Goal: Complete application form: Complete application form

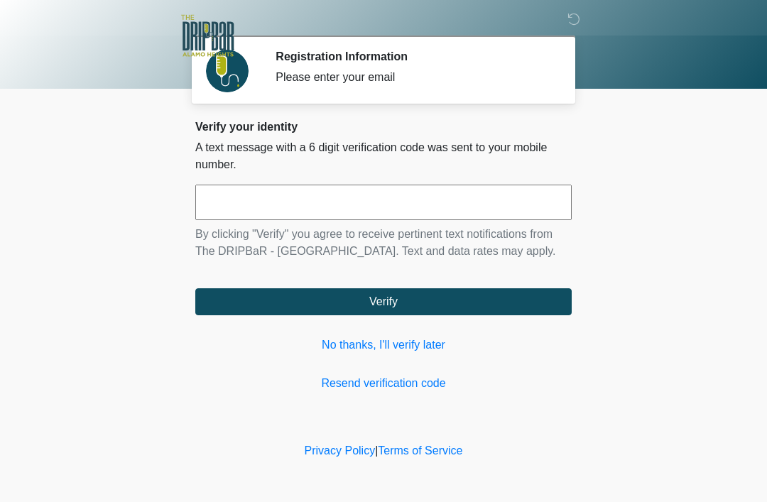
click at [389, 212] on input "text" at bounding box center [383, 203] width 376 height 36
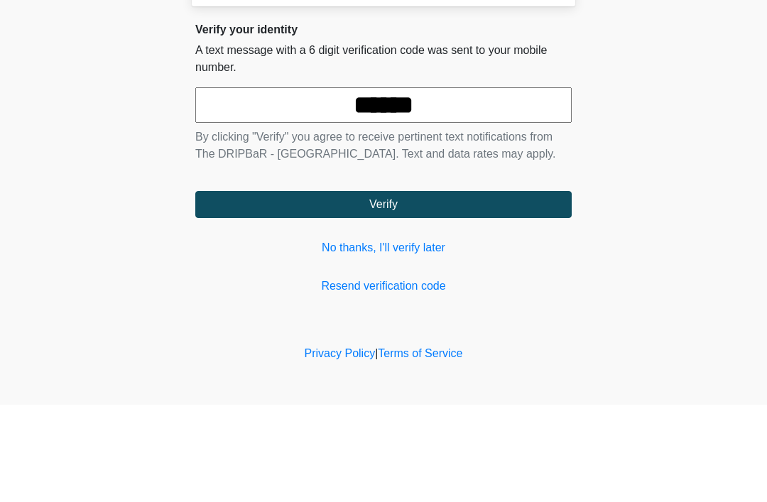
type input "******"
click at [497, 288] on button "Verify" at bounding box center [383, 301] width 376 height 27
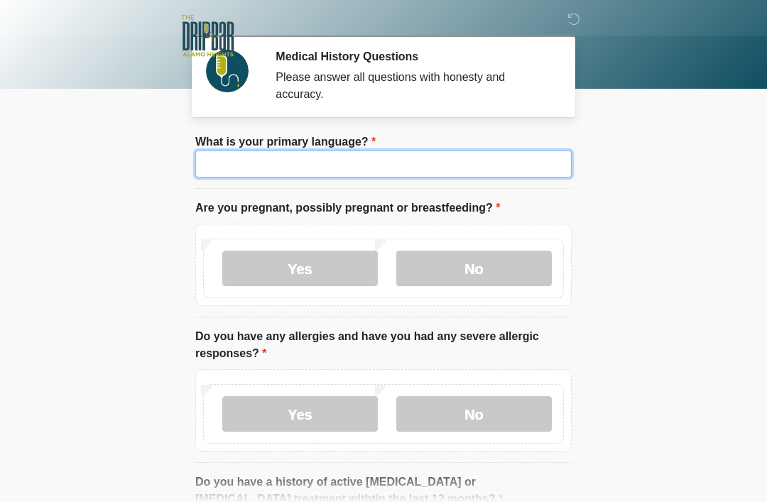
click at [450, 169] on input "What is your primary language?" at bounding box center [383, 164] width 376 height 27
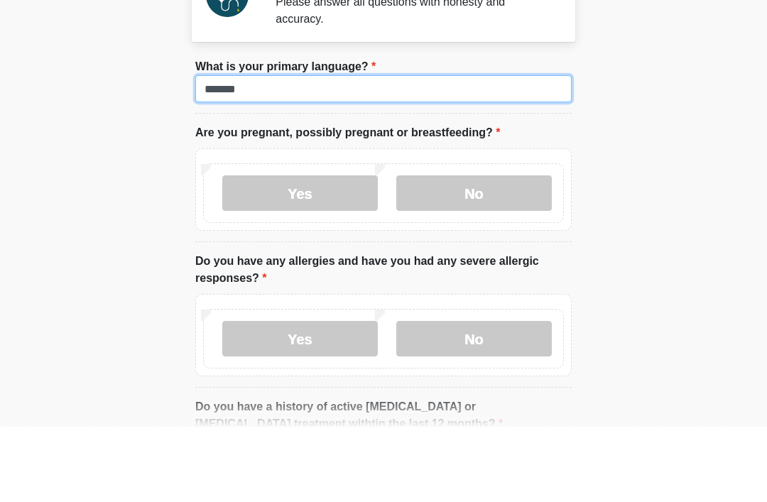
type input "*******"
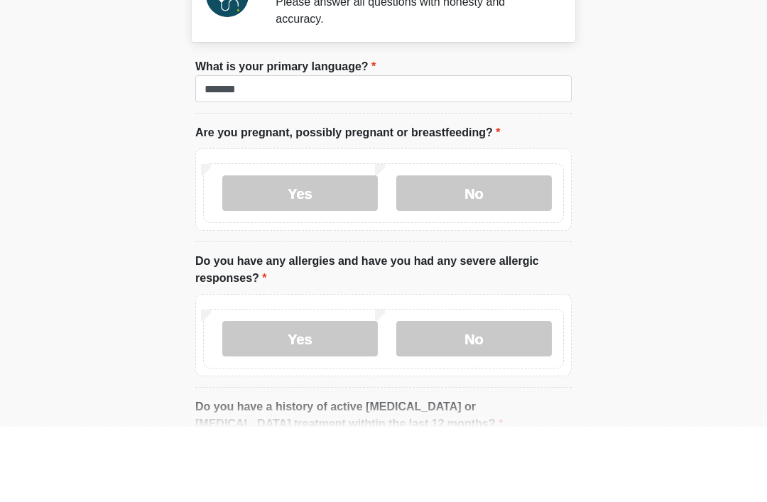
click at [508, 251] on label "No" at bounding box center [474, 269] width 156 height 36
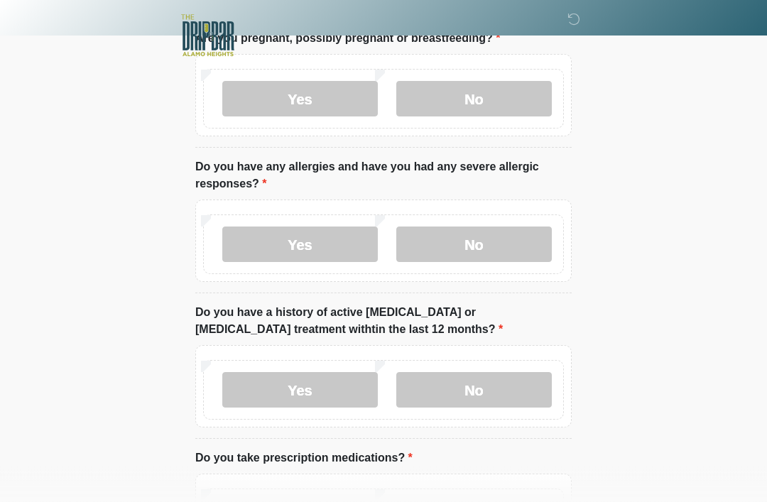
scroll to position [170, 0]
click at [513, 249] on label "No" at bounding box center [474, 245] width 156 height 36
click at [514, 400] on label "No" at bounding box center [474, 390] width 156 height 36
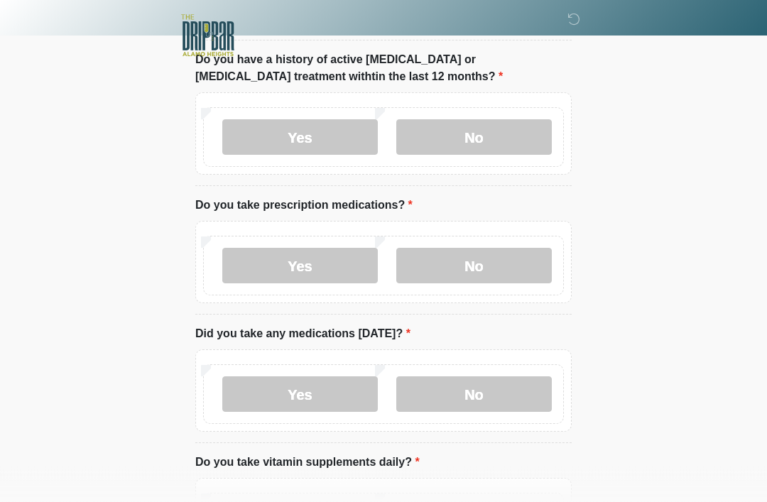
scroll to position [423, 0]
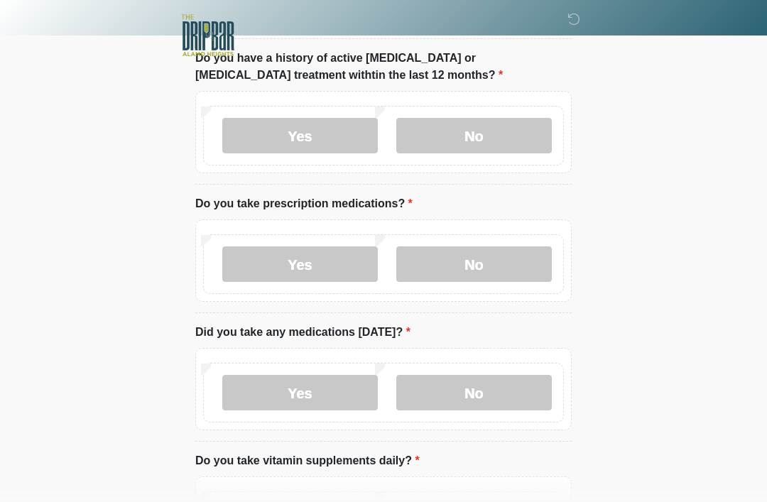
click at [506, 260] on label "No" at bounding box center [474, 265] width 156 height 36
click at [497, 396] on label "No" at bounding box center [474, 393] width 156 height 36
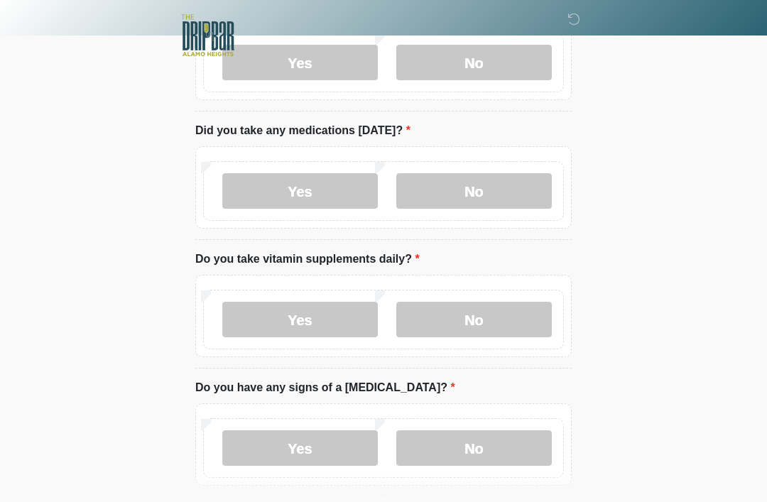
scroll to position [626, 0]
click at [322, 320] on label "Yes" at bounding box center [300, 320] width 156 height 36
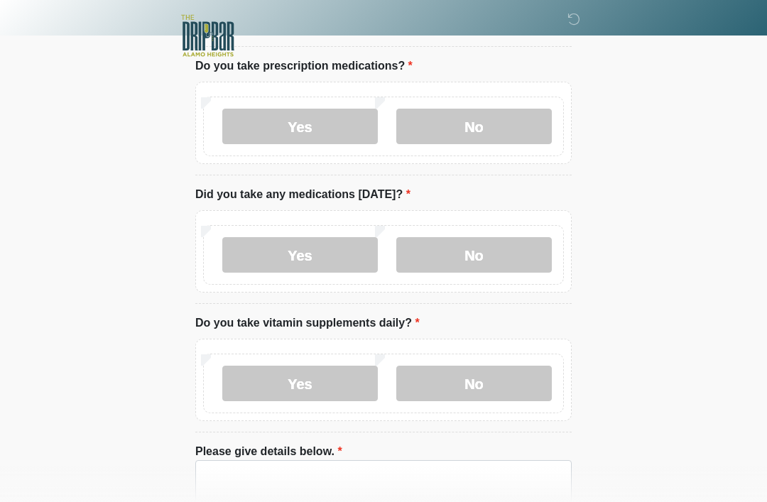
scroll to position [562, 0]
click at [334, 121] on label "Yes" at bounding box center [300, 127] width 156 height 36
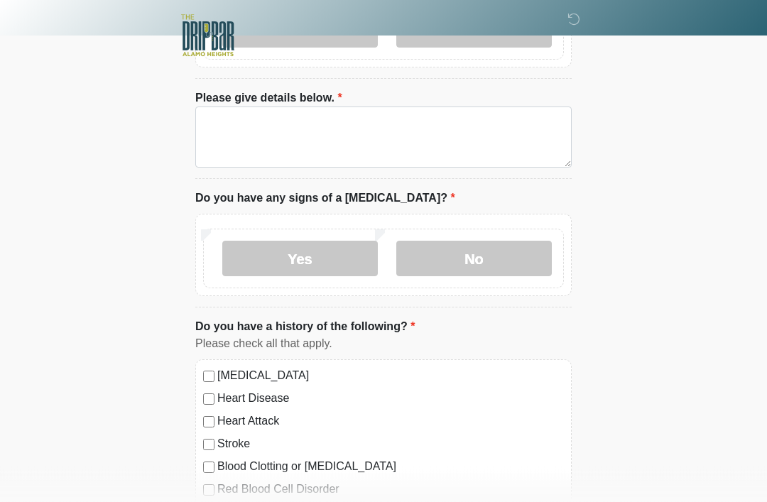
click at [518, 257] on label "No" at bounding box center [474, 259] width 156 height 36
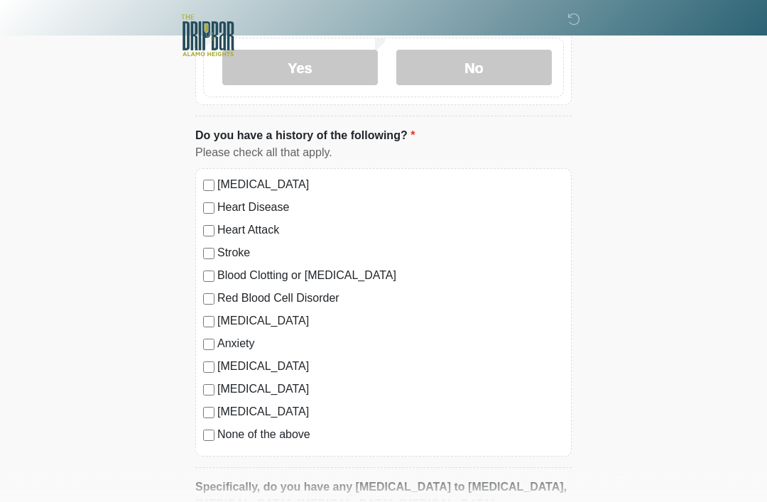
scroll to position [1206, 0]
click at [196, 440] on div "[MEDICAL_DATA] Heart Disease Heart Attack Stroke Blood Clotting or [MEDICAL_DAT…" at bounding box center [383, 312] width 376 height 288
click at [202, 437] on div "[MEDICAL_DATA] Heart Disease Heart Attack Stroke Blood Clotting or [MEDICAL_DAT…" at bounding box center [383, 312] width 376 height 288
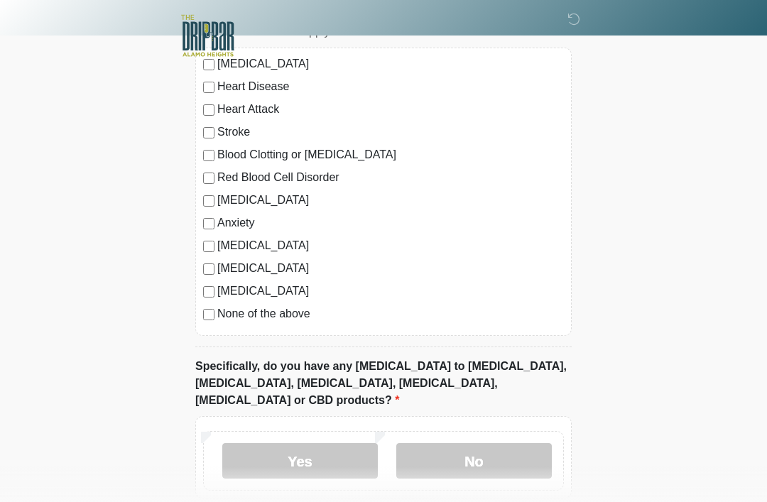
scroll to position [1383, 0]
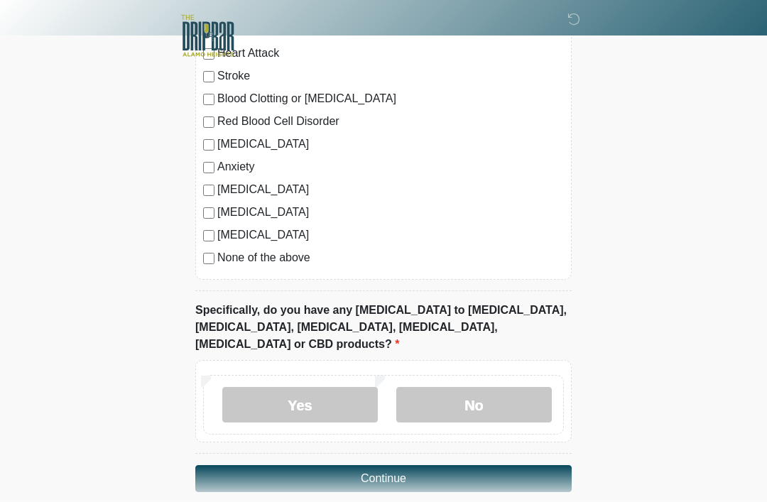
click at [494, 387] on label "No" at bounding box center [474, 405] width 156 height 36
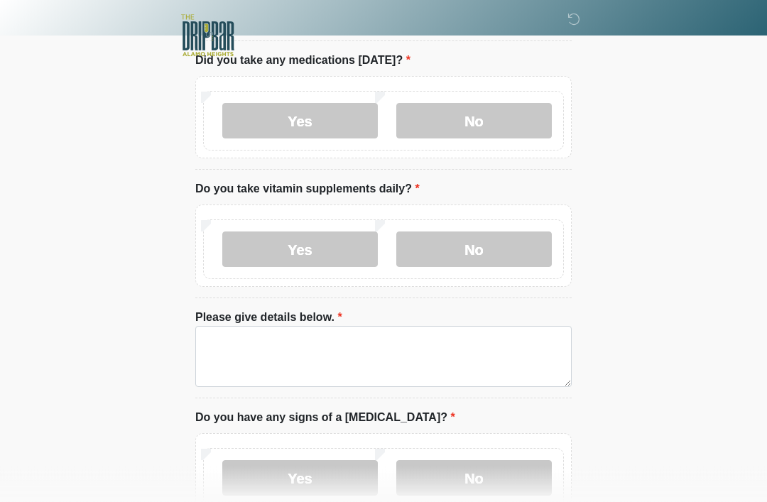
scroll to position [786, 0]
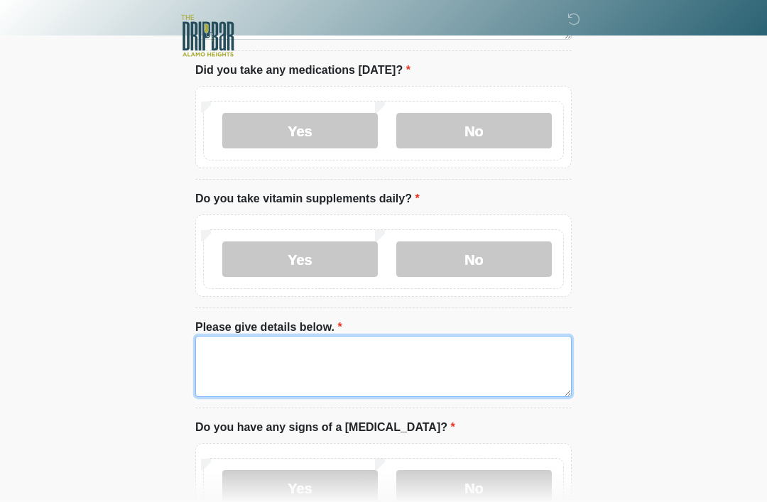
click at [473, 351] on textarea "Please give details below." at bounding box center [383, 366] width 376 height 61
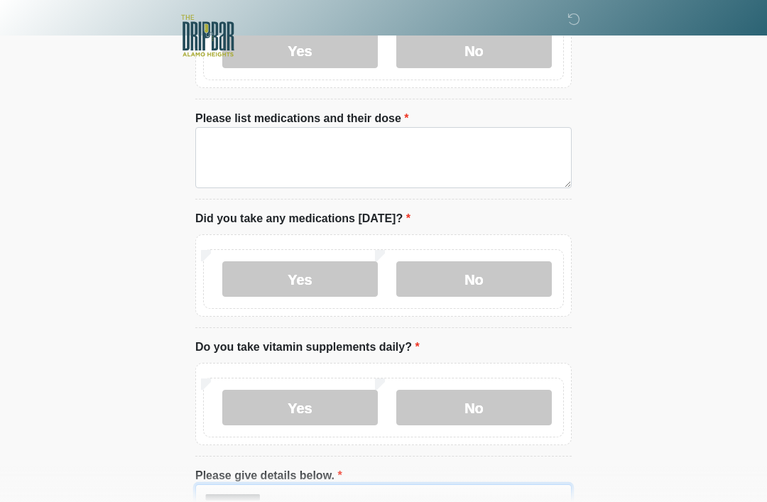
scroll to position [623, 0]
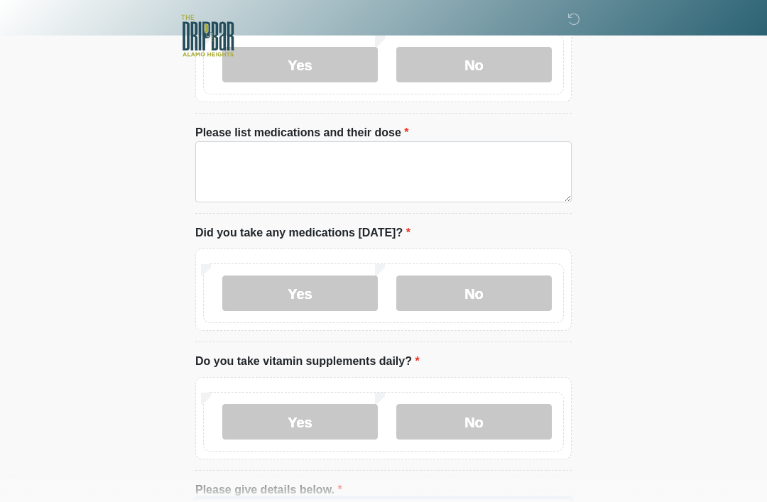
type textarea "**********"
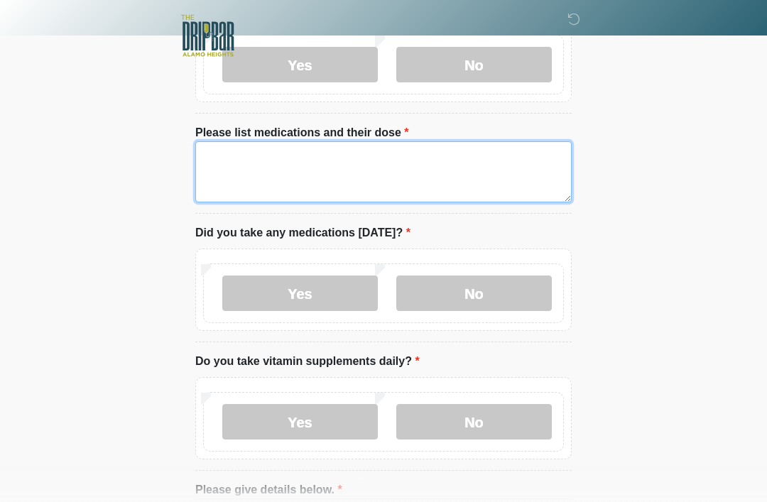
click at [515, 175] on textarea "Please list medications and their dose" at bounding box center [383, 171] width 376 height 61
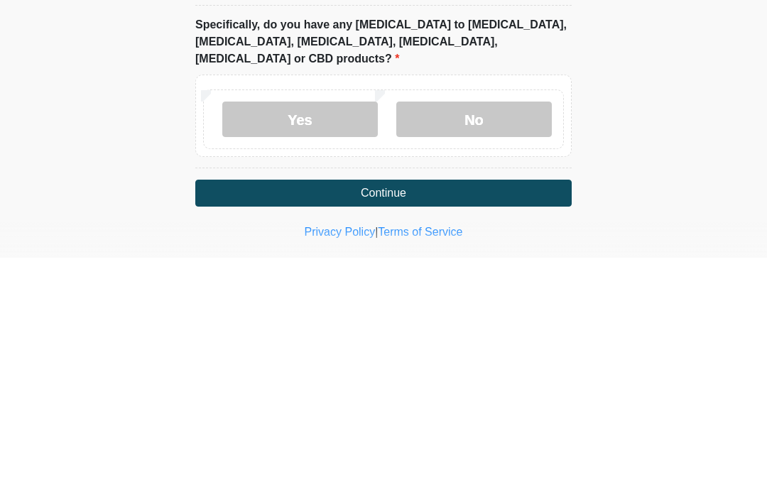
scroll to position [1429, 0]
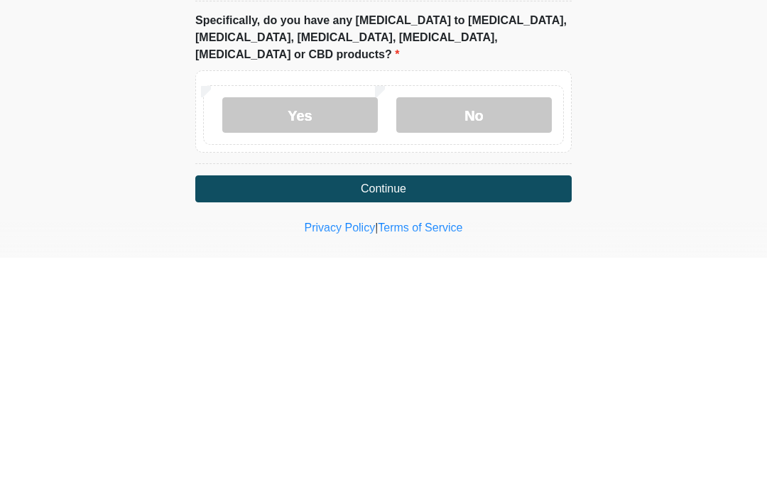
type textarea "**********"
click at [496, 420] on button "Continue" at bounding box center [383, 433] width 376 height 27
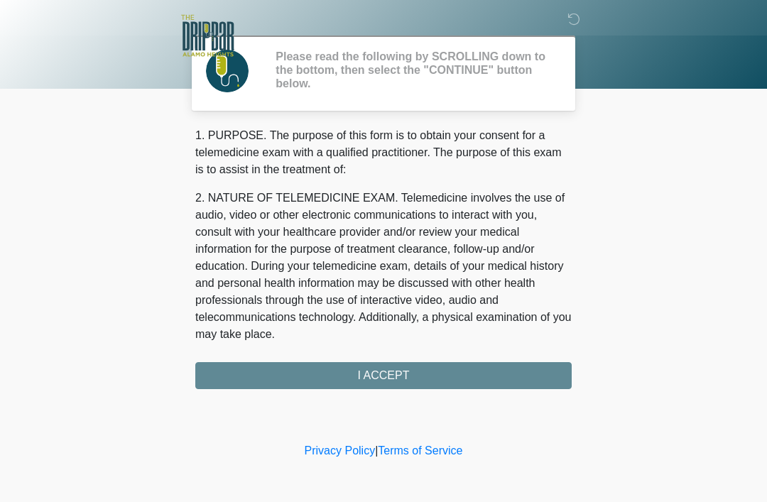
scroll to position [0, 0]
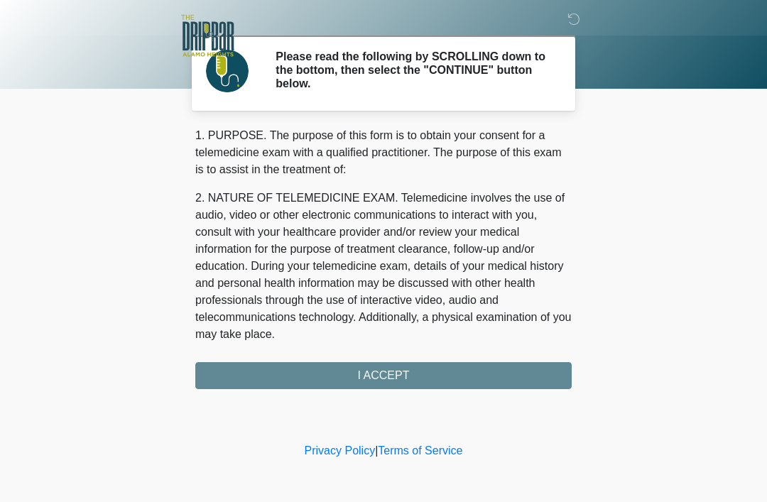
click at [503, 373] on div "1. PURPOSE. The purpose of this form is to obtain your consent for a telemedici…" at bounding box center [383, 258] width 376 height 262
click at [506, 380] on div "1. PURPOSE. The purpose of this form is to obtain your consent for a telemedici…" at bounding box center [383, 258] width 376 height 262
click at [491, 375] on div "1. PURPOSE. The purpose of this form is to obtain your consent for a telemedici…" at bounding box center [383, 258] width 376 height 262
click at [467, 381] on div "1. PURPOSE. The purpose of this form is to obtain your consent for a telemedici…" at bounding box center [383, 258] width 376 height 262
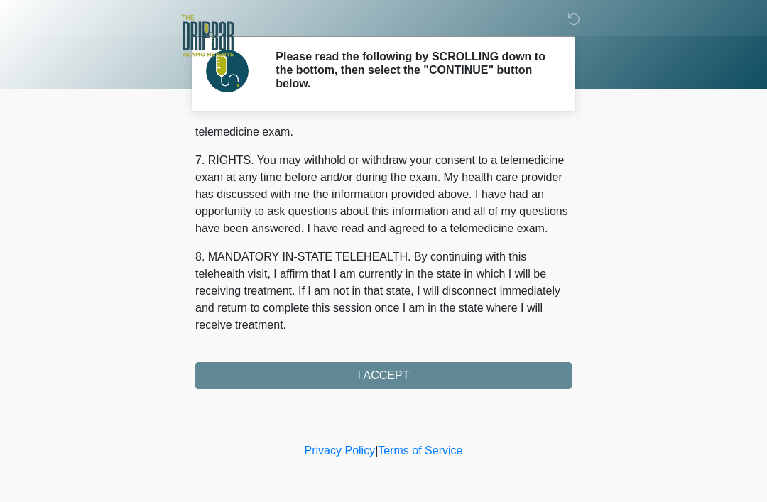
scroll to position [623, 0]
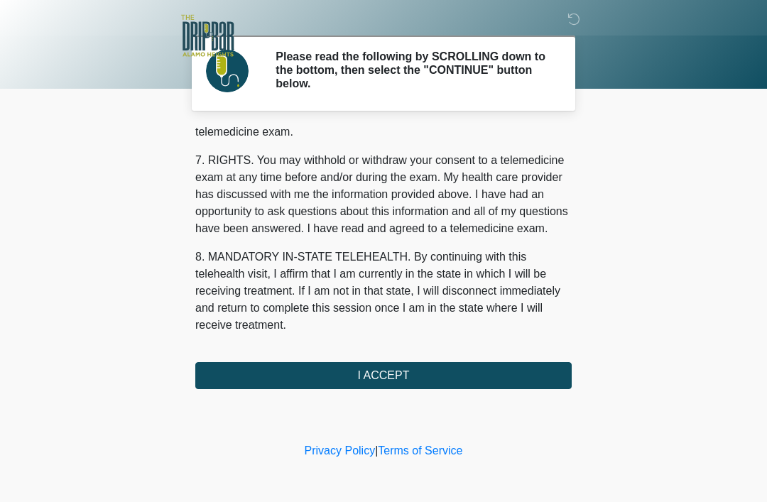
click at [481, 375] on button "I ACCEPT" at bounding box center [383, 375] width 376 height 27
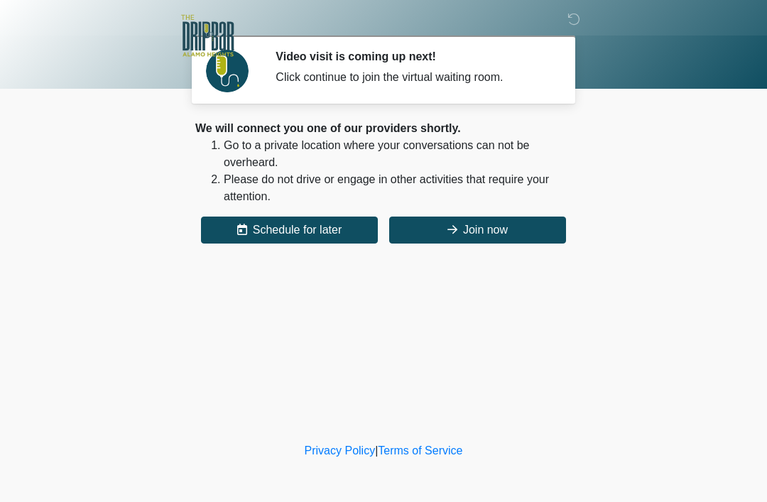
click at [527, 225] on button "Join now" at bounding box center [477, 230] width 177 height 27
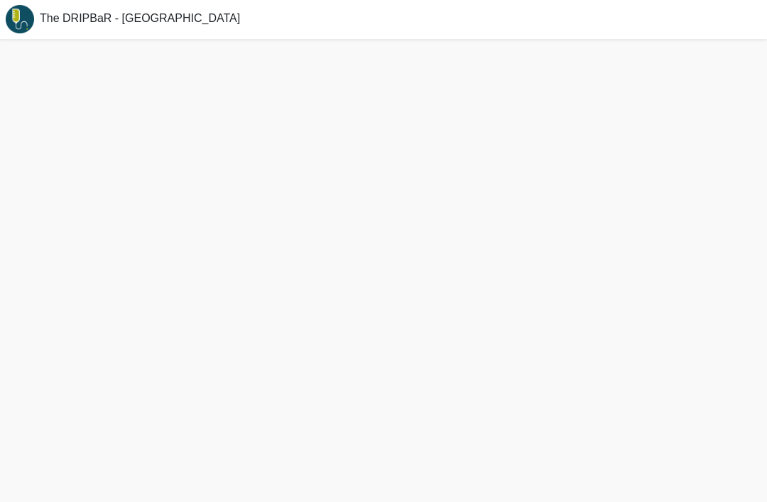
scroll to position [4, 0]
